Goal: Transaction & Acquisition: Purchase product/service

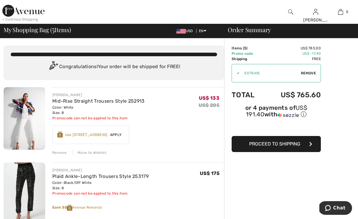
click at [62, 152] on div "Remove" at bounding box center [59, 152] width 15 height 5
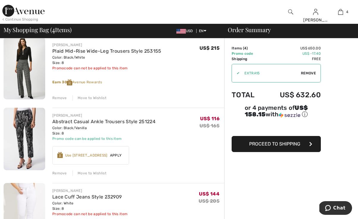
scroll to position [185, 0]
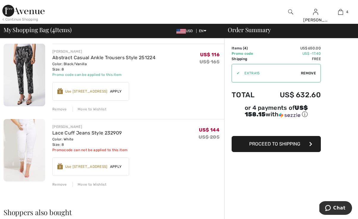
click at [62, 185] on div "Remove" at bounding box center [59, 184] width 15 height 5
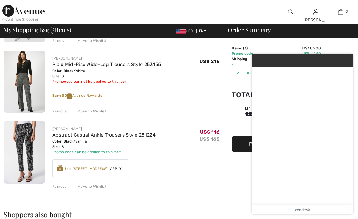
scroll to position [126, 0]
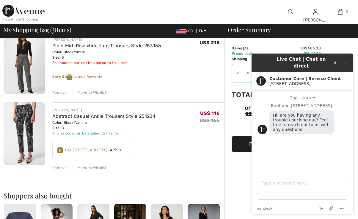
click at [61, 168] on div "Remove" at bounding box center [59, 167] width 15 height 5
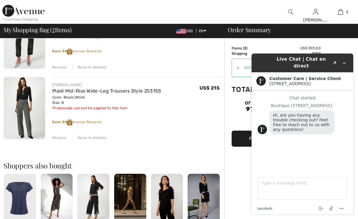
scroll to position [81, 0]
click at [345, 63] on icon "Minimize widget" at bounding box center [344, 63] width 3 height 0
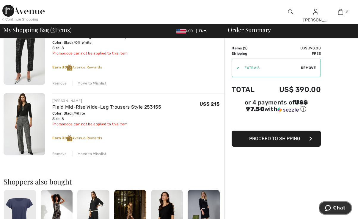
scroll to position [3, 0]
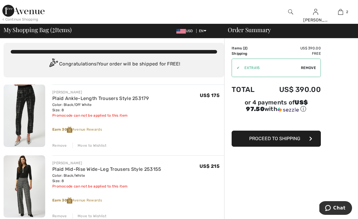
click at [277, 138] on span "Proceed to Shipping" at bounding box center [274, 139] width 51 height 6
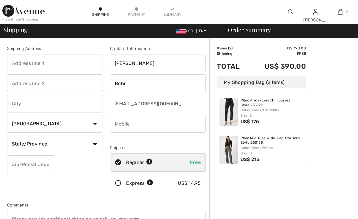
click at [31, 63] on input "text" at bounding box center [55, 63] width 96 height 18
type input "[STREET_ADDRESS][PERSON_NAME]"
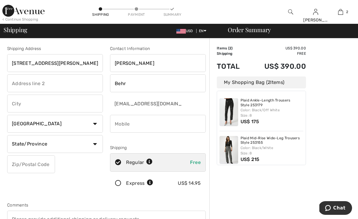
type input "Anchorage"
select select "US"
select select "AK"
type input "99515"
type input "9075224411"
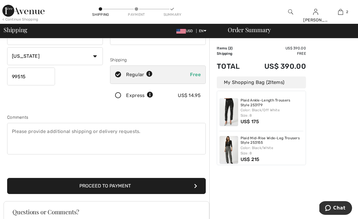
scroll to position [89, 0]
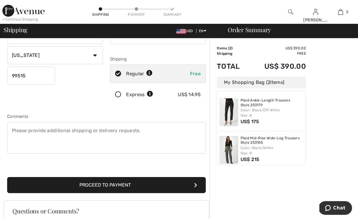
click at [121, 184] on button "Proceed to Payment" at bounding box center [106, 185] width 199 height 16
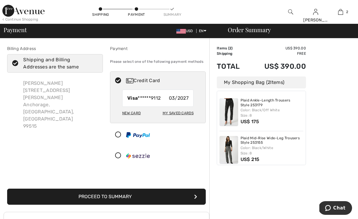
click at [134, 113] on div "New Card" at bounding box center [131, 113] width 18 height 10
radio input "true"
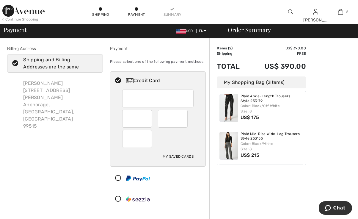
scroll to position [4, 0]
click at [16, 62] on icon at bounding box center [15, 63] width 16 height 6
click at [94, 62] on input "Shipping and Billing Addresses are the same" at bounding box center [96, 63] width 4 height 18
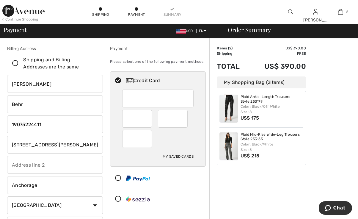
checkbox input "false"
click at [71, 145] on input "[STREET_ADDRESS][PERSON_NAME]" at bounding box center [55, 145] width 96 height 18
type input "1"
type input "P.O. Box 221207"
type input "9075224411"
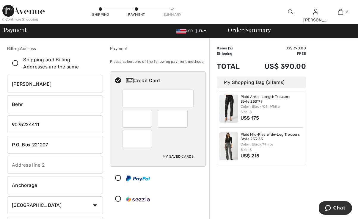
type input "99522"
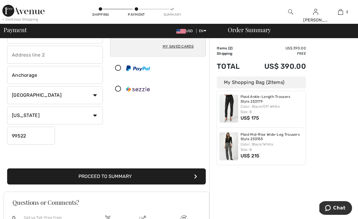
scroll to position [187, 0]
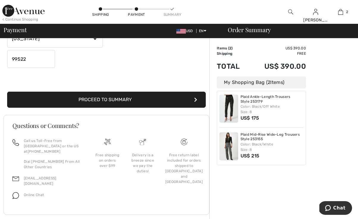
click at [132, 98] on button "Proceed to Summary" at bounding box center [106, 100] width 199 height 16
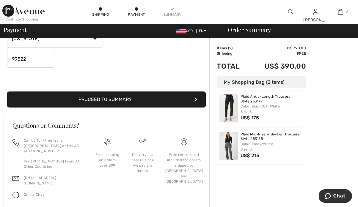
click at [166, 103] on button "Proceed to Summary" at bounding box center [106, 100] width 199 height 16
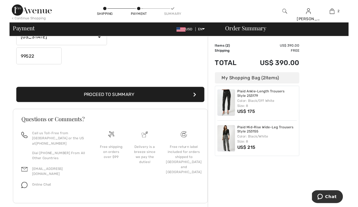
scroll to position [186, 0]
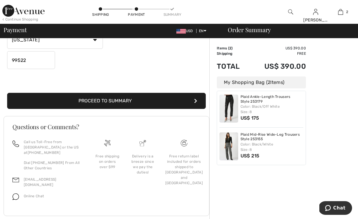
click at [130, 98] on button "Proceed to Summary" at bounding box center [106, 101] width 199 height 16
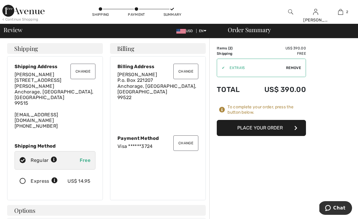
click at [271, 127] on button "Place Your Order" at bounding box center [261, 128] width 89 height 16
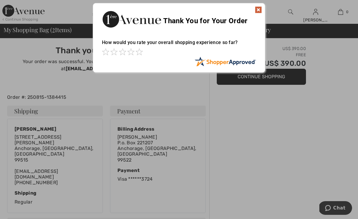
click at [257, 8] on img at bounding box center [258, 9] width 7 height 7
